Goal: Transaction & Acquisition: Subscribe to service/newsletter

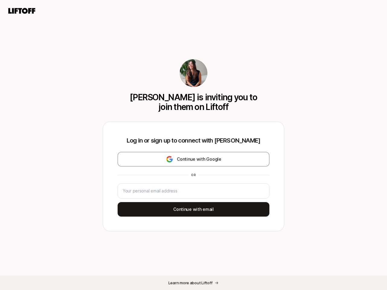
click at [193, 145] on div "Log in or sign up to connect with [PERSON_NAME] Continue with Google or Continu…" at bounding box center [193, 176] width 181 height 109
click at [22, 11] on icon at bounding box center [21, 11] width 29 height 8
click at [193, 159] on div "[PERSON_NAME] is inviting you to join them on Liftoff Log in or sign up to conn…" at bounding box center [193, 145] width 387 height 290
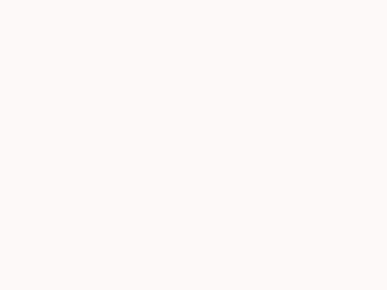
click at [193, 209] on div at bounding box center [193, 145] width 387 height 290
click at [193, 283] on div at bounding box center [193, 145] width 387 height 290
